Goal: Task Accomplishment & Management: Manage account settings

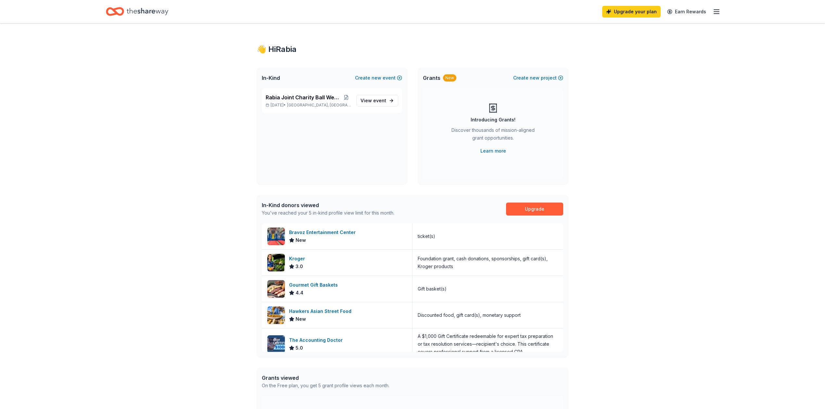
click at [729, 8] on div "Upgrade your plan Earn Rewards" at bounding box center [412, 11] width 665 height 23
click at [715, 20] on div "Upgrade your plan Earn Rewards" at bounding box center [412, 11] width 665 height 23
click at [716, 10] on icon "button" at bounding box center [717, 12] width 8 height 8
click at [643, 51] on link "Account" at bounding box center [639, 50] width 20 height 6
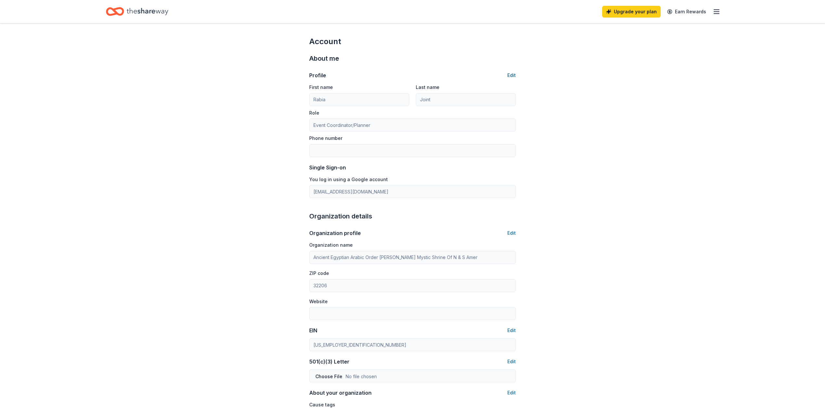
click at [511, 72] on button "Edit" at bounding box center [511, 75] width 8 height 8
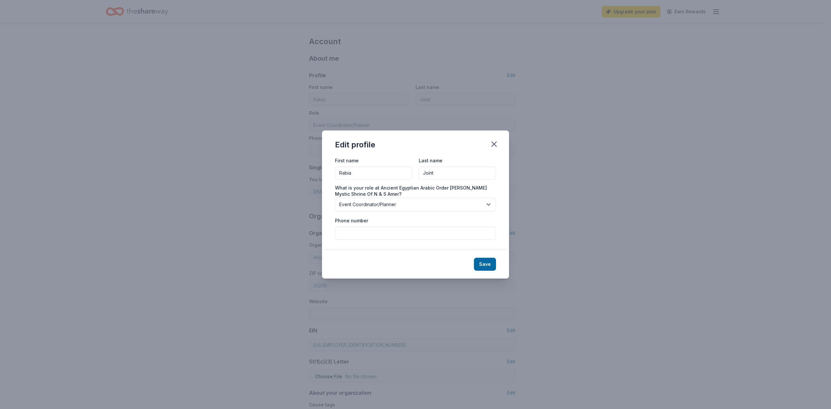
click at [375, 167] on input "Rabia" at bounding box center [373, 173] width 77 height 13
click at [492, 141] on icon "button" at bounding box center [494, 144] width 9 height 9
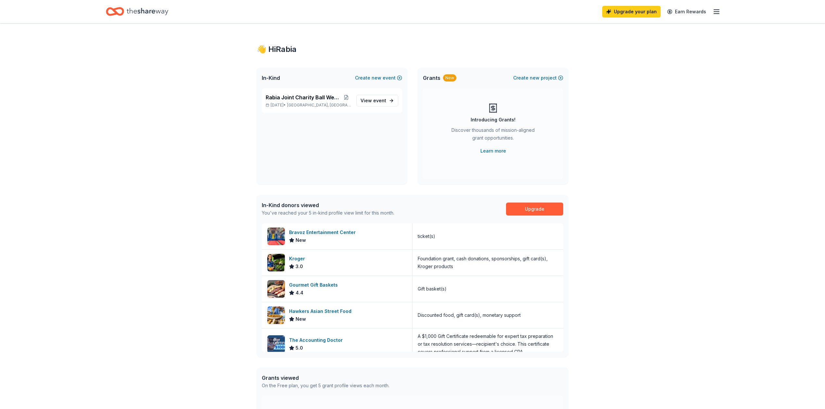
click at [307, 198] on div "In-Kind donors viewed You've reached your 5 in-kind profile view limit for this…" at bounding box center [413, 209] width 312 height 29
